Goal: Task Accomplishment & Management: Manage account settings

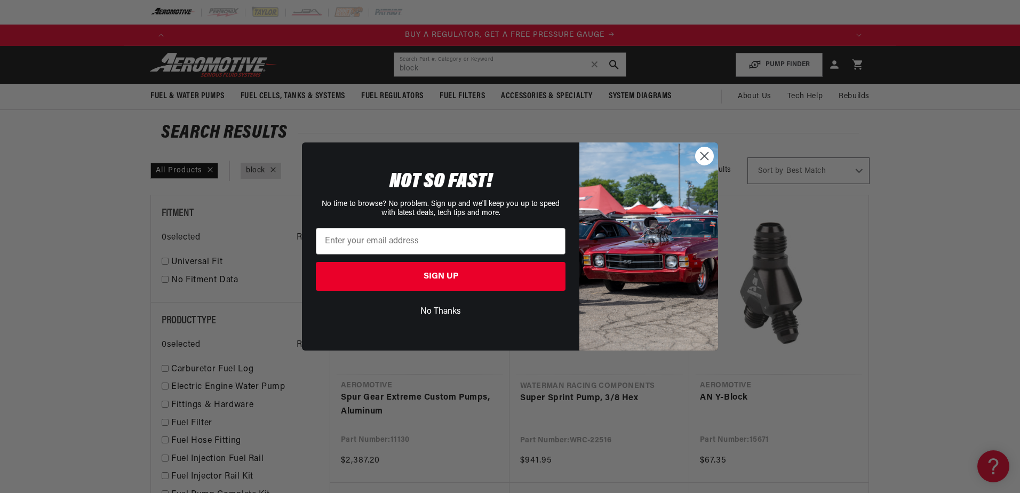
click at [837, 68] on div "Close dialog NOT SO FAST! No time to browse? No problem. Sign up and we'll keep…" at bounding box center [510, 246] width 1020 height 493
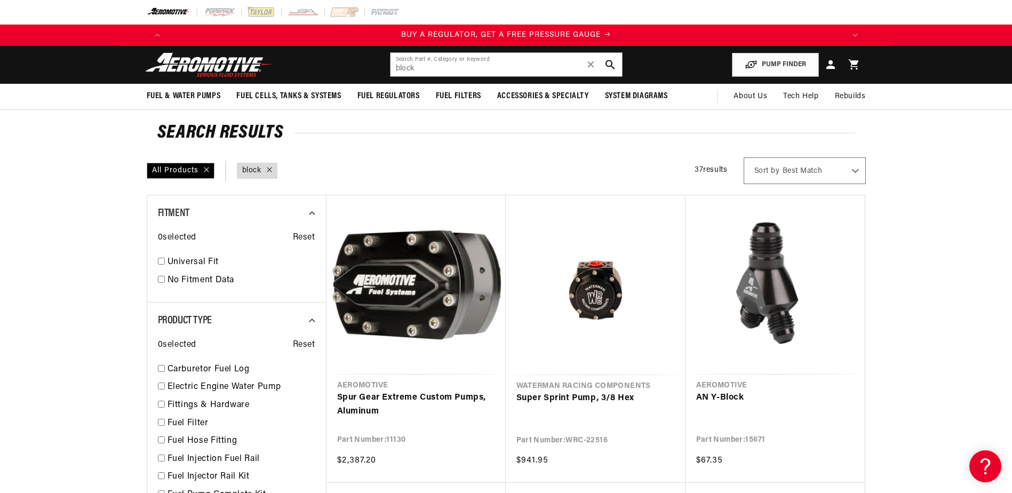
click at [833, 68] on icon at bounding box center [830, 64] width 9 height 9
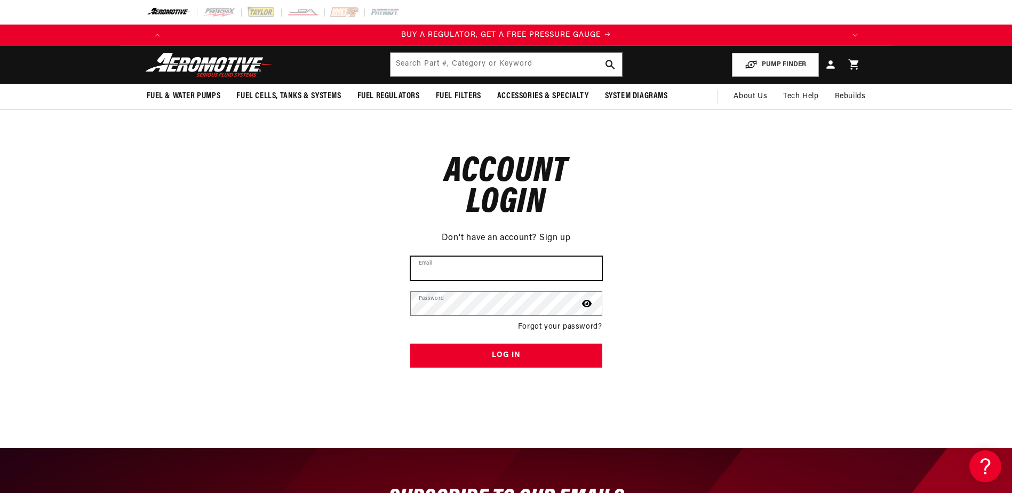
click at [470, 270] on input "Email" at bounding box center [506, 268] width 191 height 23
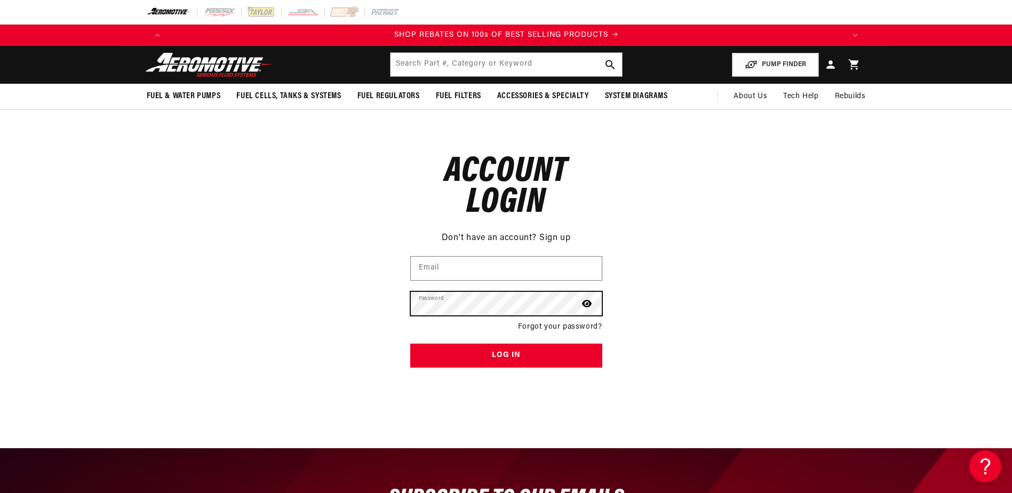
scroll to position [0, 1352]
click at [410, 343] on button "Log in" at bounding box center [506, 355] width 192 height 24
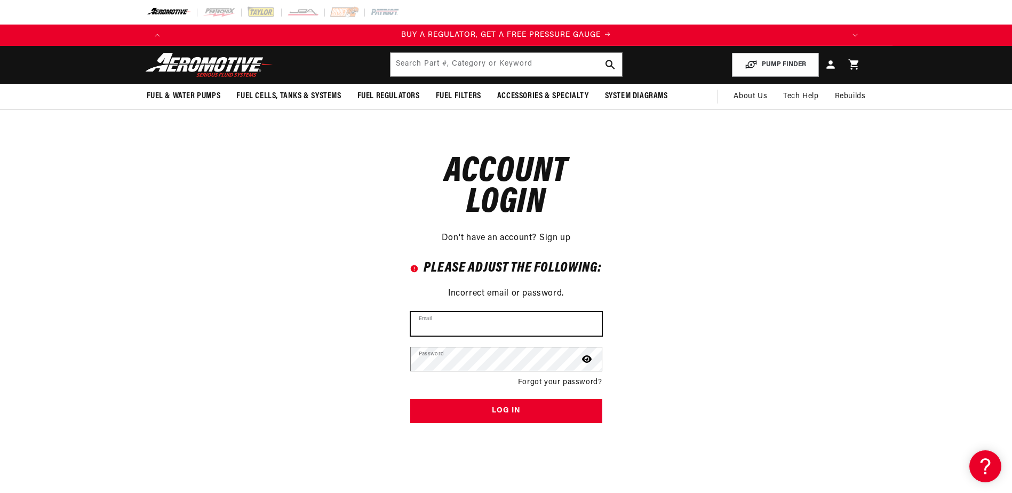
click at [468, 324] on input "Email" at bounding box center [506, 323] width 191 height 23
click at [476, 315] on input "Email" at bounding box center [506, 323] width 191 height 23
type input "rfesler1279@gmail.com"
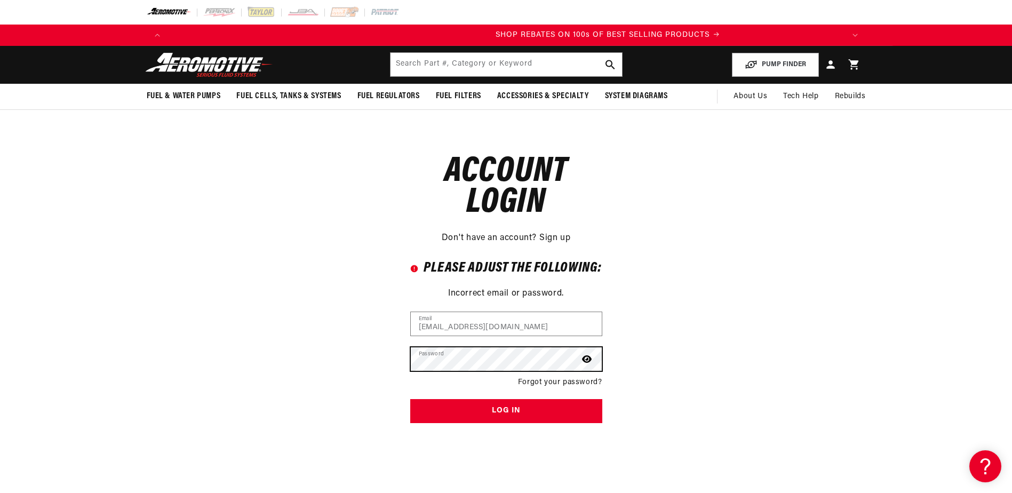
scroll to position [0, 1352]
click at [410, 399] on button "Log in" at bounding box center [506, 411] width 192 height 24
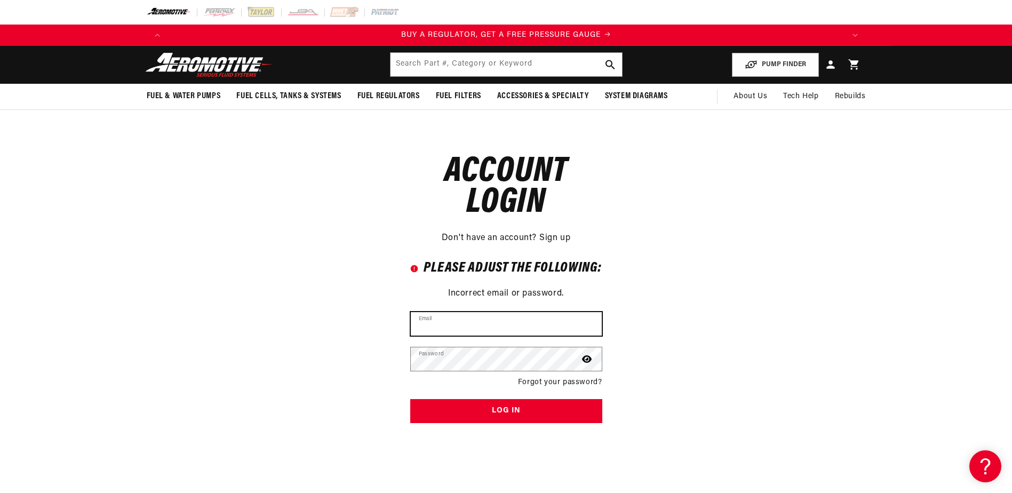
click at [523, 325] on input "Email" at bounding box center [506, 323] width 191 height 23
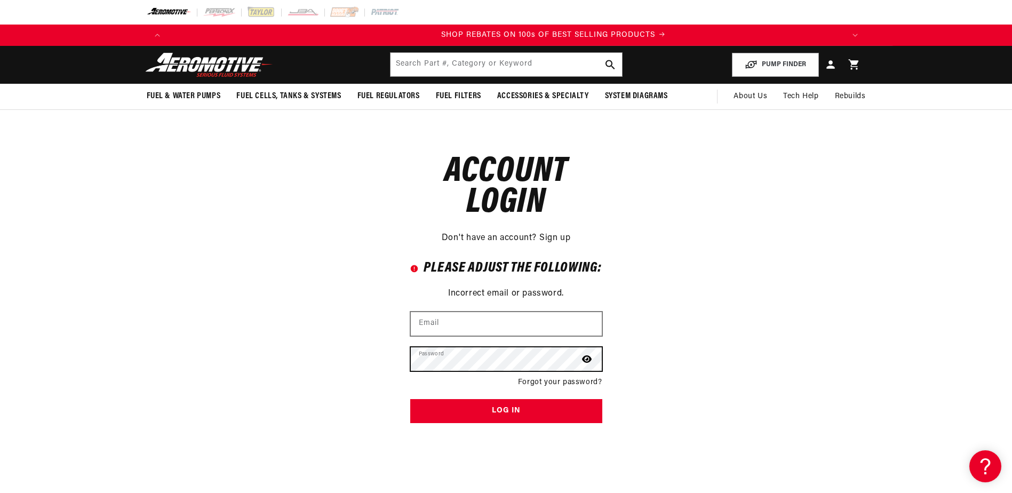
scroll to position [0, 1352]
click at [410, 399] on button "Log in" at bounding box center [506, 411] width 192 height 24
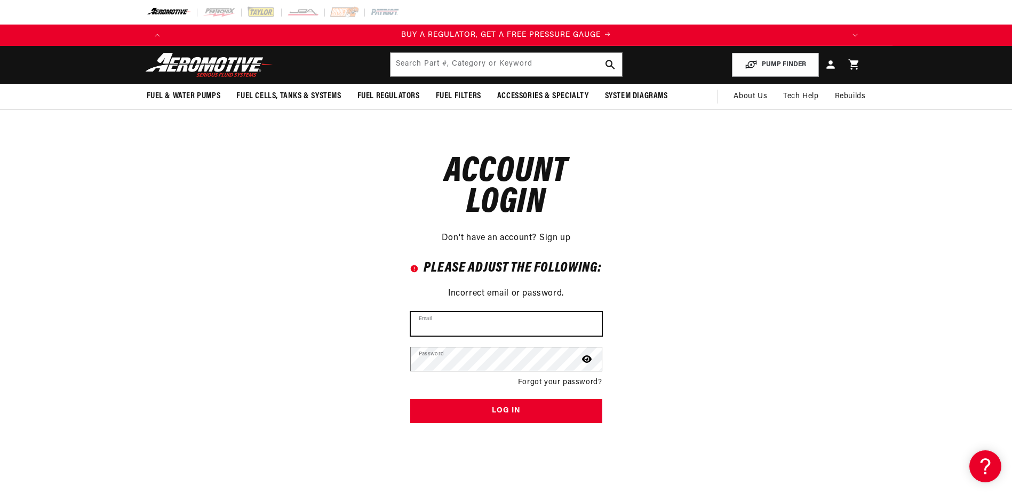
click at [499, 333] on input "Email" at bounding box center [506, 323] width 191 height 23
click at [555, 383] on link "Forgot your password?" at bounding box center [560, 383] width 84 height 12
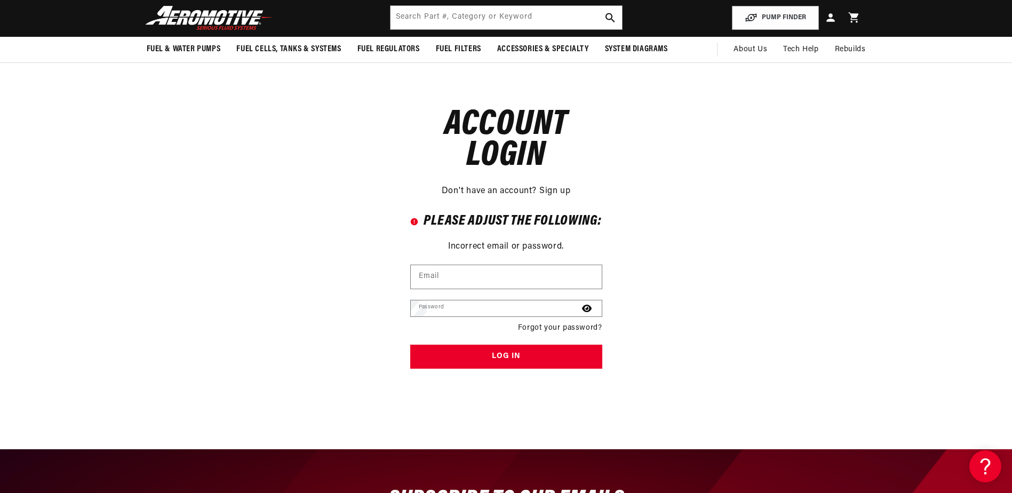
scroll to position [50, 0]
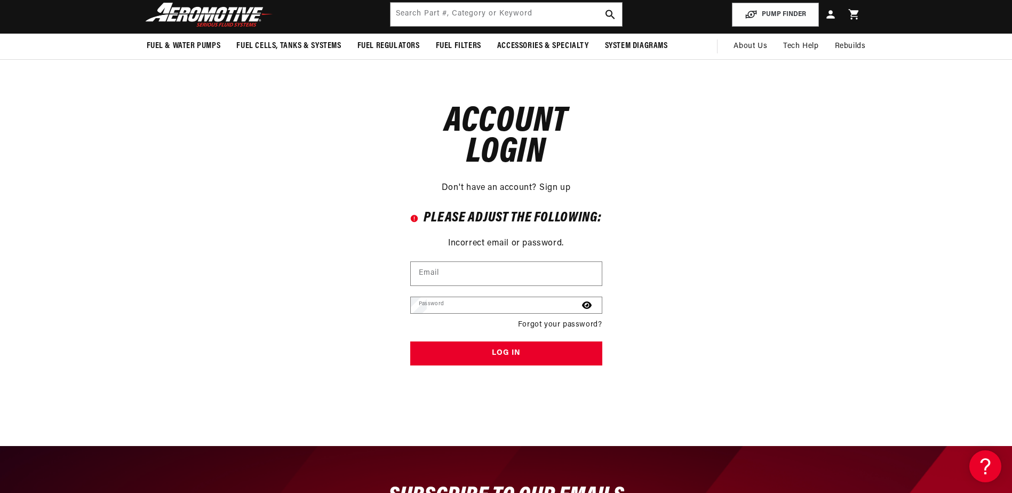
click at [0, 0] on input "Email" at bounding box center [0, 0] width 0 height 0
type input "rfesler@brown-fesler.com"
click at [0, 0] on button "Submit" at bounding box center [0, 0] width 0 height 0
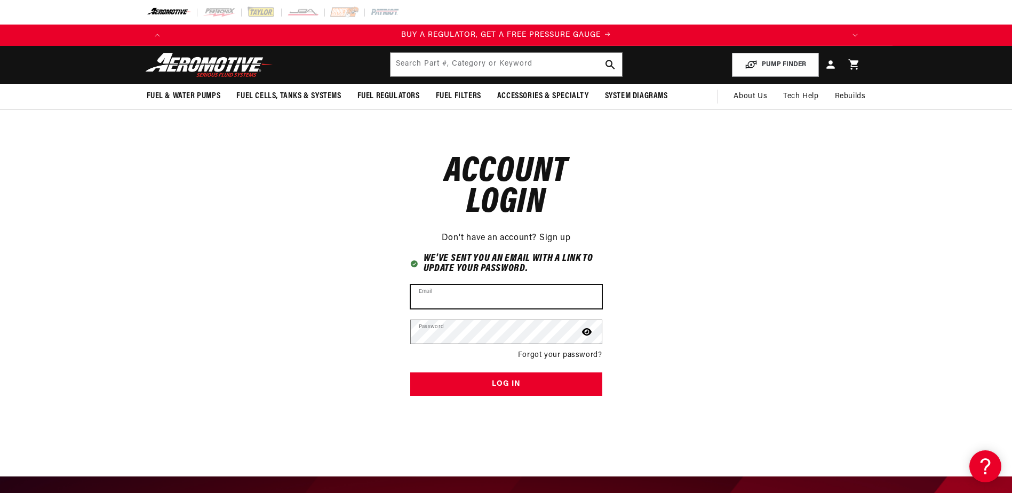
click at [514, 297] on input "Email" at bounding box center [506, 296] width 191 height 23
drag, startPoint x: 463, startPoint y: 291, endPoint x: 428, endPoint y: 299, distance: 36.2
click at [428, 299] on input "Email" at bounding box center [506, 296] width 191 height 23
type input "rfesler@brown-fesler.com"
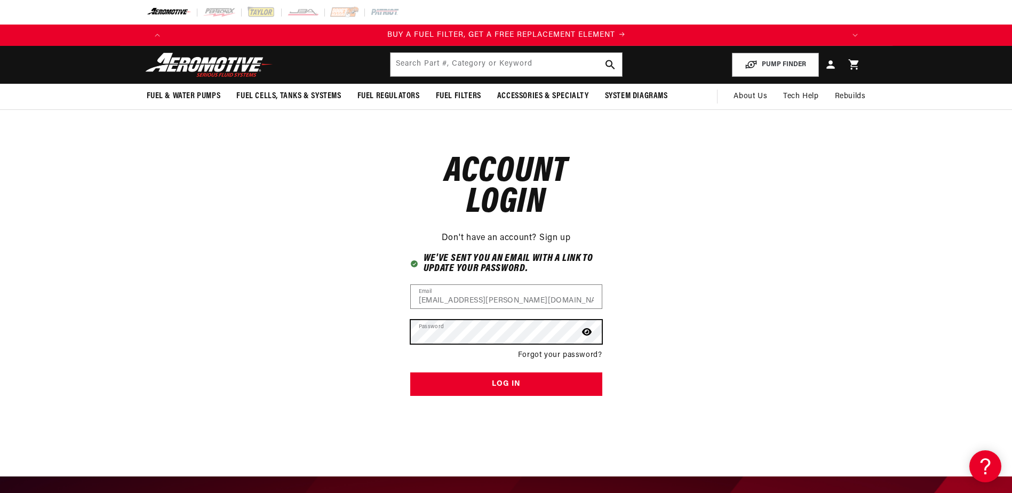
scroll to position [0, 676]
click at [410, 372] on button "Log in" at bounding box center [506, 384] width 192 height 24
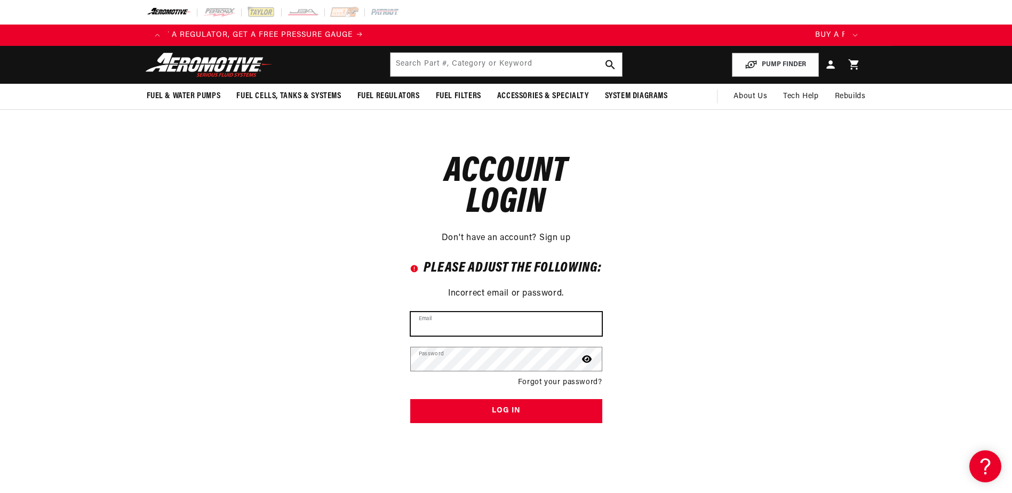
click at [451, 319] on input "Email" at bounding box center [506, 323] width 191 height 23
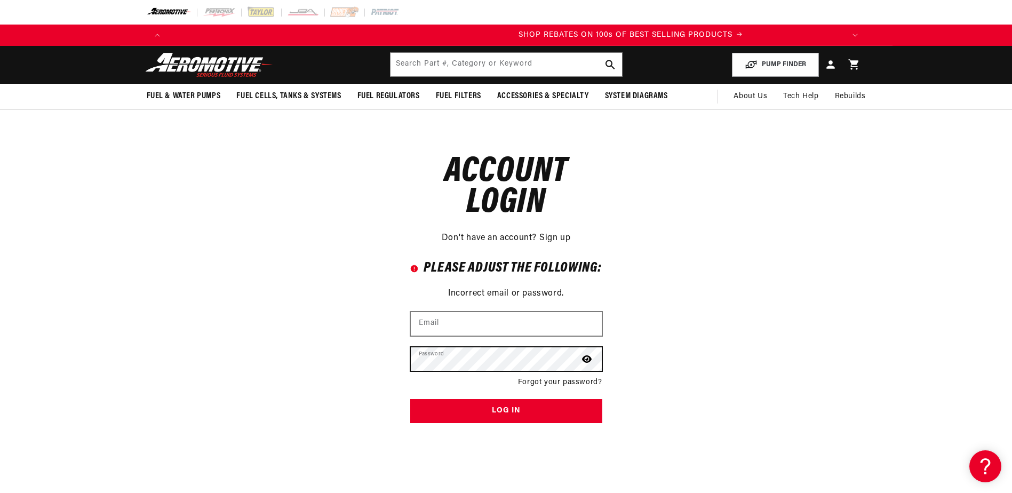
scroll to position [0, 1352]
click at [410, 399] on button "Log in" at bounding box center [506, 411] width 192 height 24
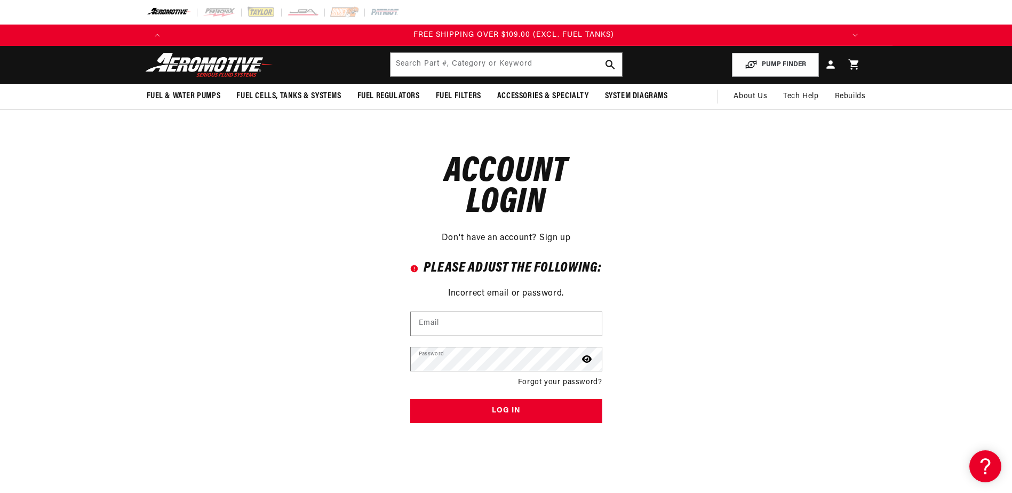
scroll to position [0, 2029]
click at [570, 375] on form "Error Please adjust the following: Incorrect email or password. Email Password …" at bounding box center [506, 343] width 192 height 175
click at [573, 380] on link "Forgot your password?" at bounding box center [560, 383] width 84 height 12
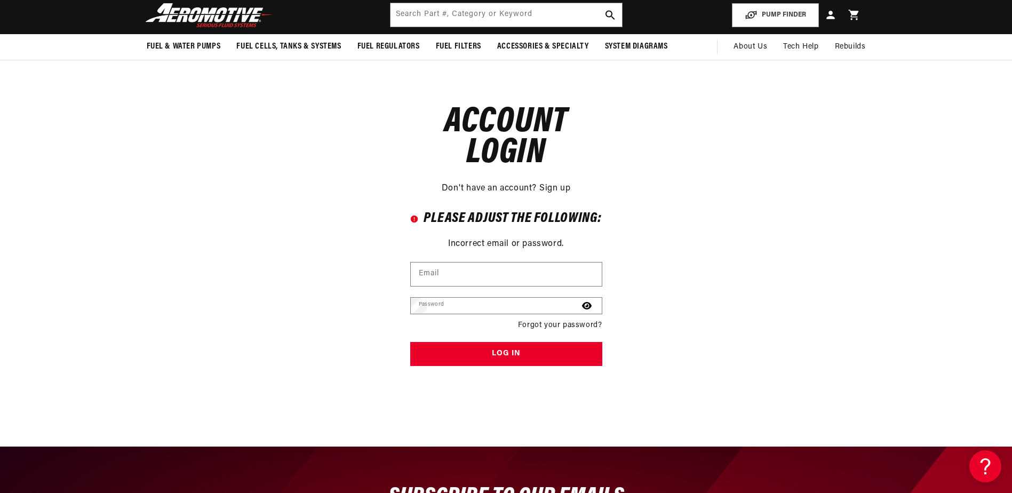
scroll to position [50, 0]
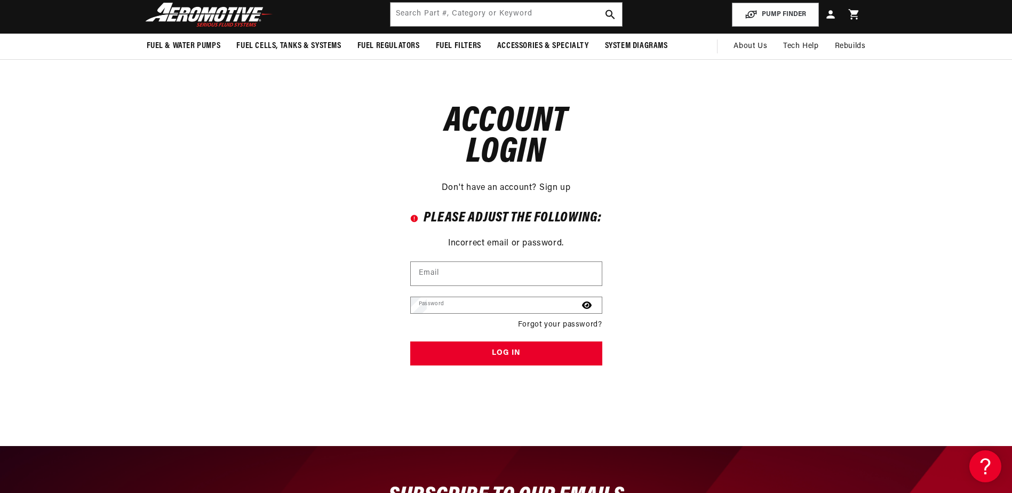
click at [0, 0] on input "Email" at bounding box center [0, 0] width 0 height 0
type input "rfesler1279@gmail.com"
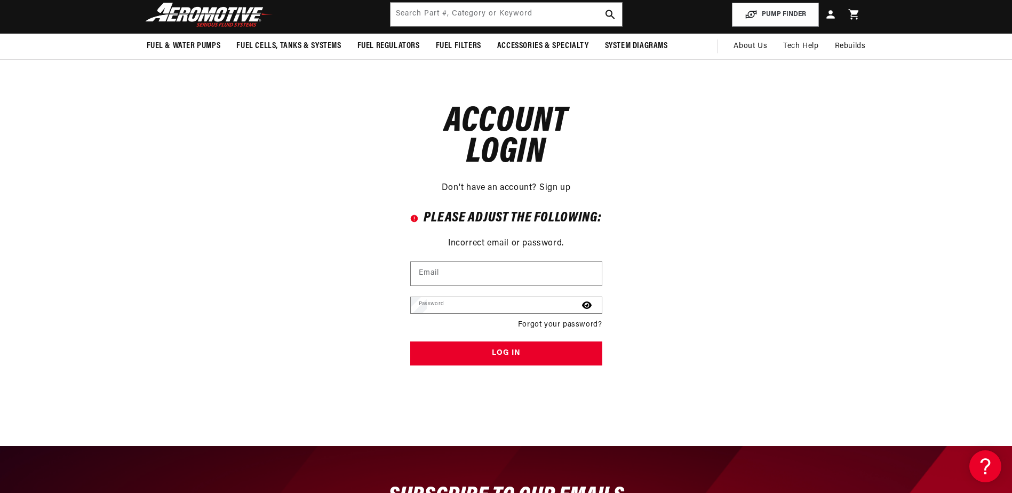
click at [0, 0] on button "Submit" at bounding box center [0, 0] width 0 height 0
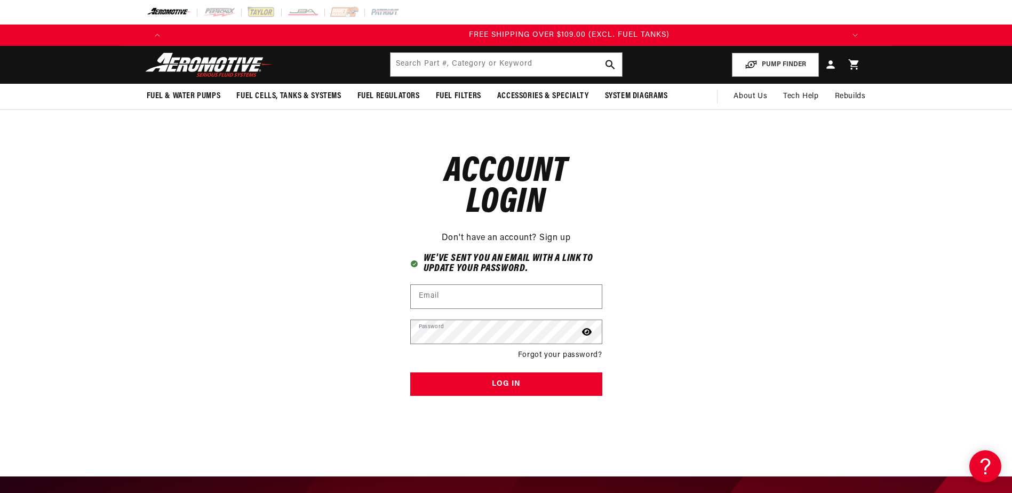
scroll to position [0, 2029]
